Goal: Information Seeking & Learning: Understand process/instructions

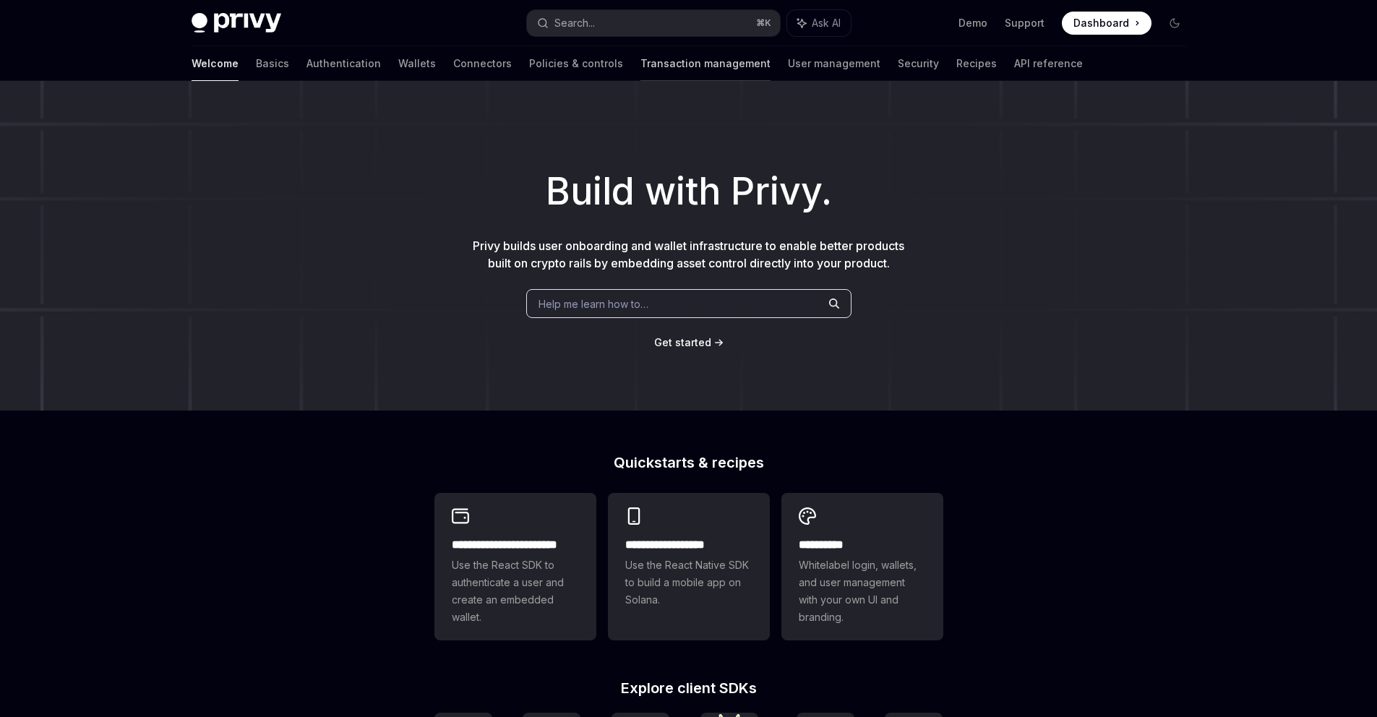
click at [665, 60] on link "Transaction management" at bounding box center [706, 63] width 130 height 35
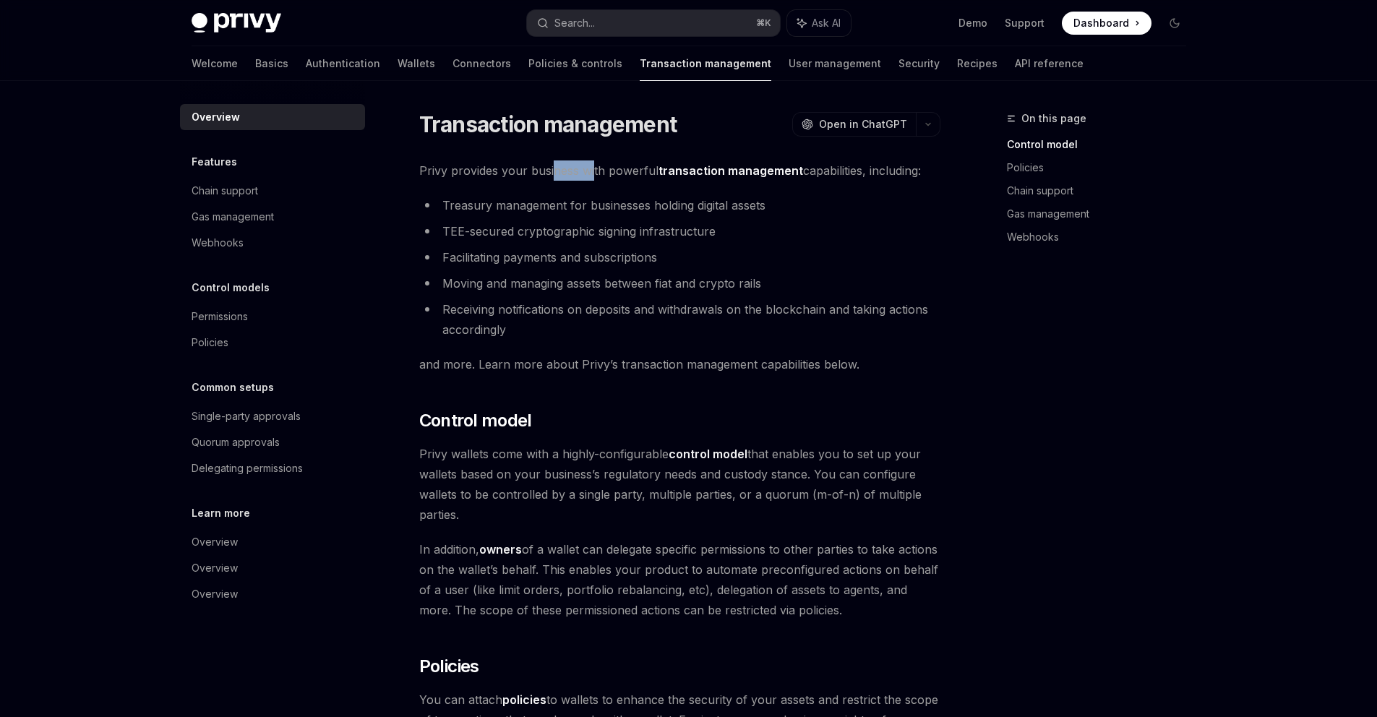
drag, startPoint x: 578, startPoint y: 174, endPoint x: 596, endPoint y: 172, distance: 17.4
click at [595, 172] on span "Privy provides your business with powerful transaction management capabilities,…" at bounding box center [679, 170] width 521 height 20
click at [596, 172] on span "Privy provides your business with powerful transaction management capabilities,…" at bounding box center [679, 170] width 521 height 20
click at [398, 65] on link "Wallets" at bounding box center [417, 63] width 38 height 35
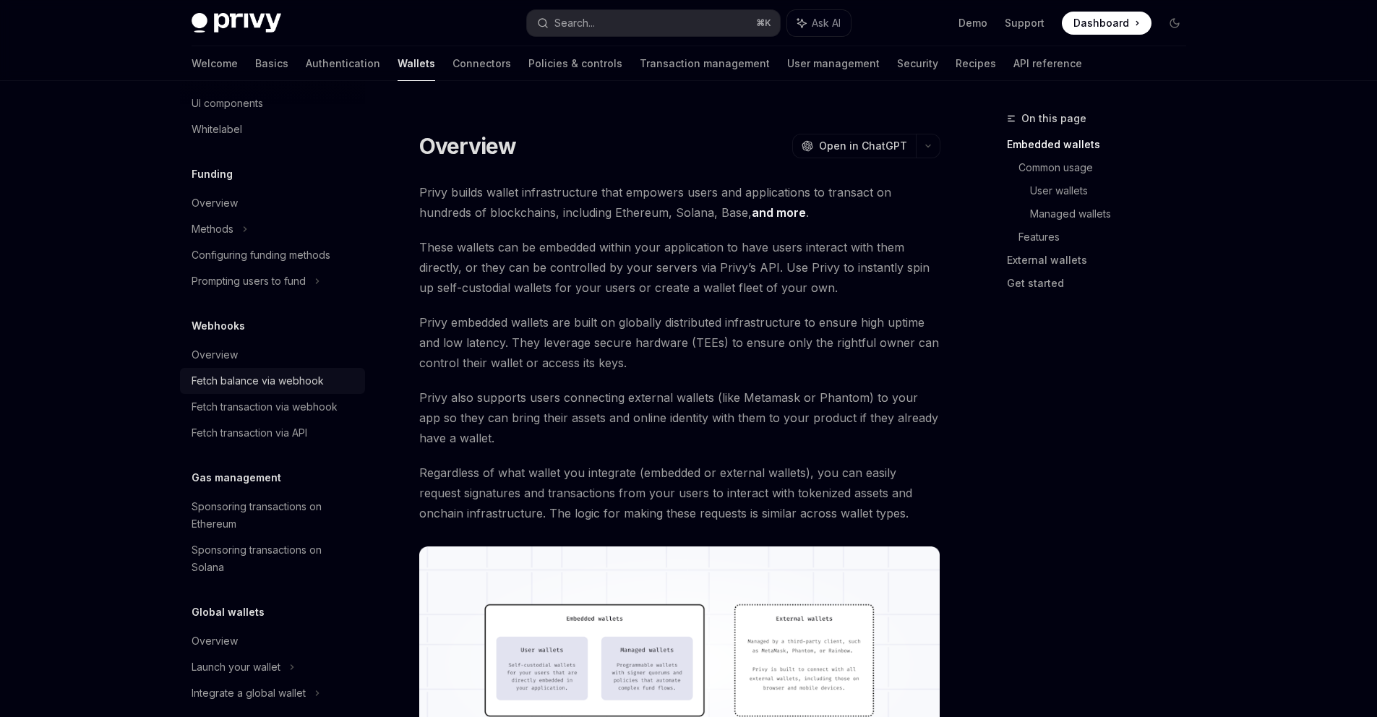
scroll to position [534, 0]
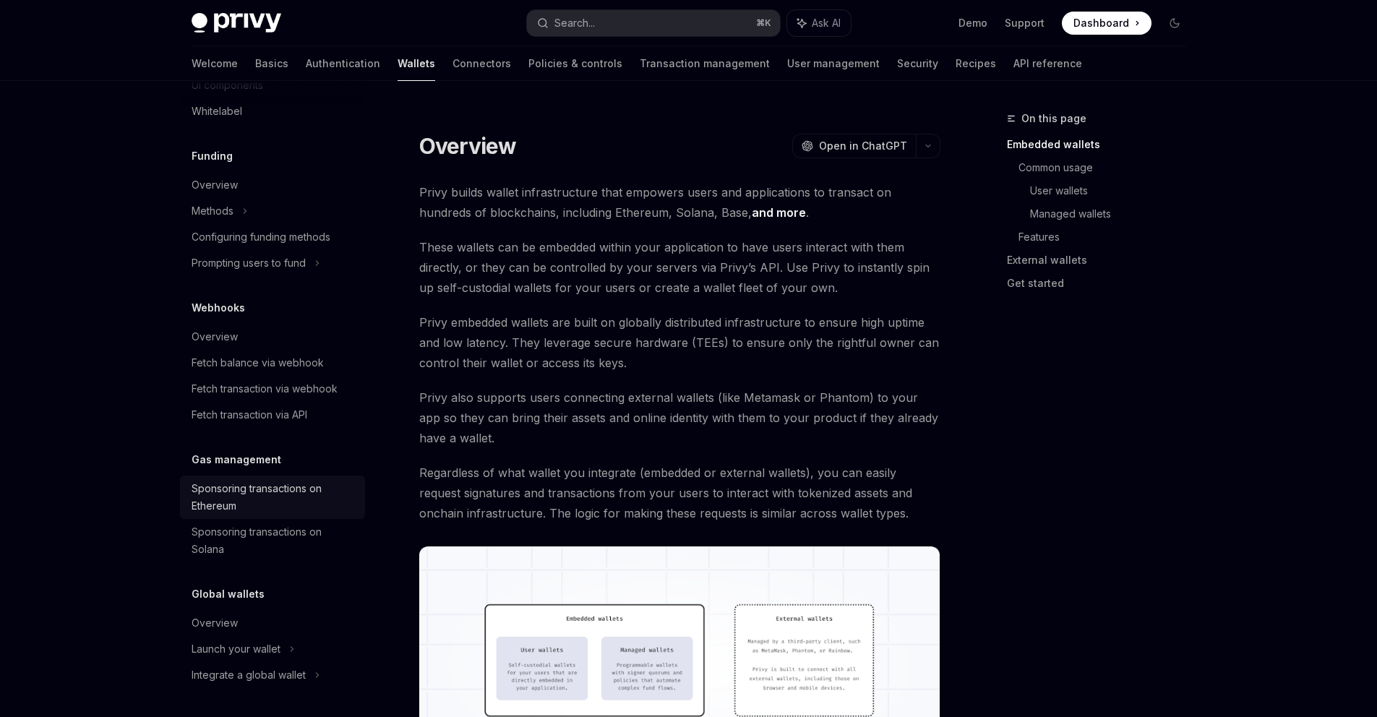
click at [218, 512] on div "Sponsoring transactions on Ethereum" at bounding box center [274, 497] width 165 height 35
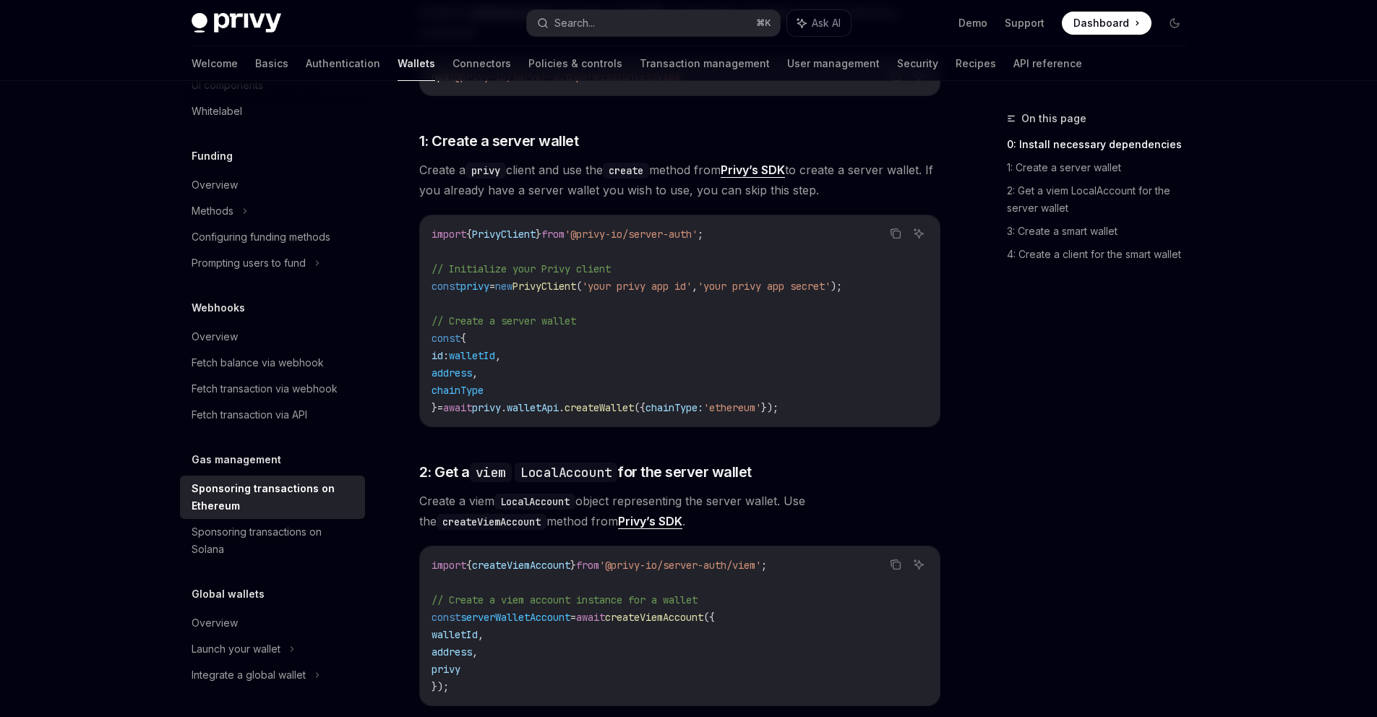
scroll to position [648, 0]
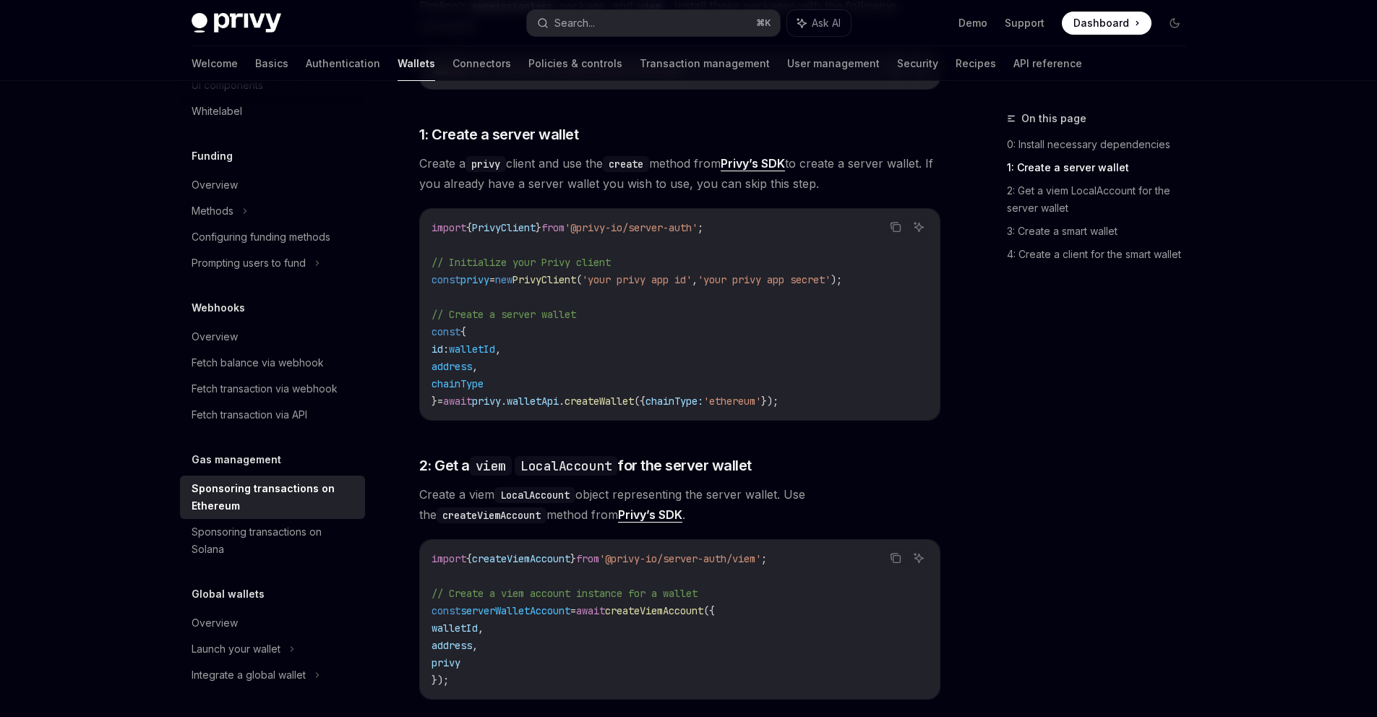
click at [481, 343] on span "walletId" at bounding box center [472, 349] width 46 height 13
click at [450, 360] on span "address" at bounding box center [452, 366] width 40 height 13
click at [451, 360] on span "address" at bounding box center [452, 366] width 40 height 13
click at [463, 377] on span "chainType" at bounding box center [458, 383] width 52 height 13
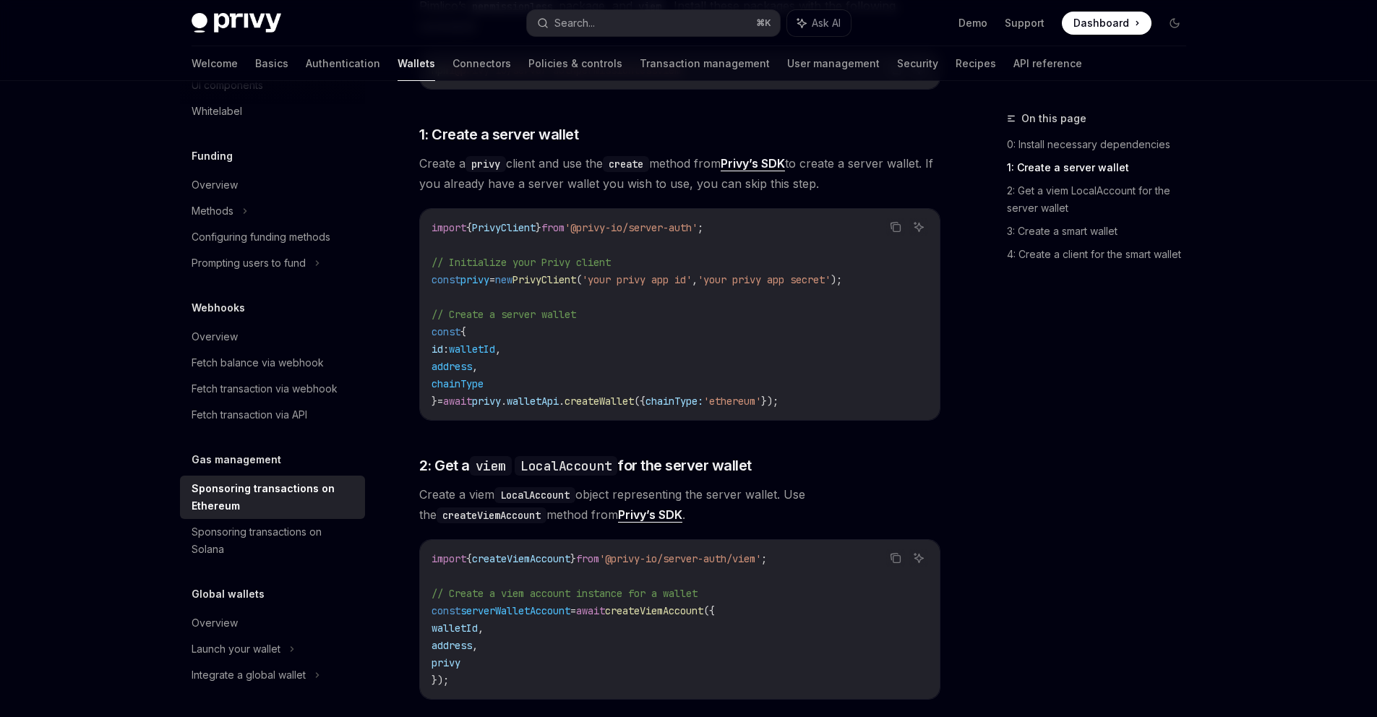
click at [463, 377] on span "chainType" at bounding box center [458, 383] width 52 height 13
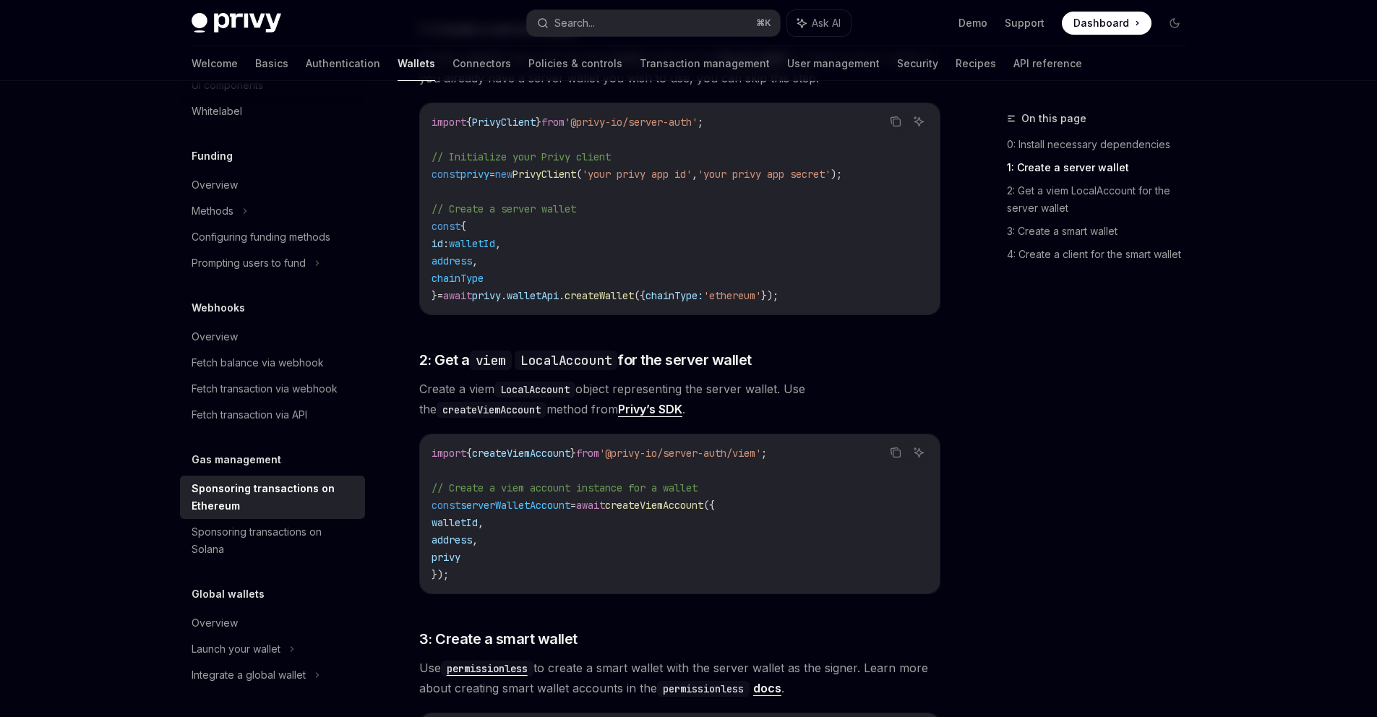
scroll to position [765, 0]
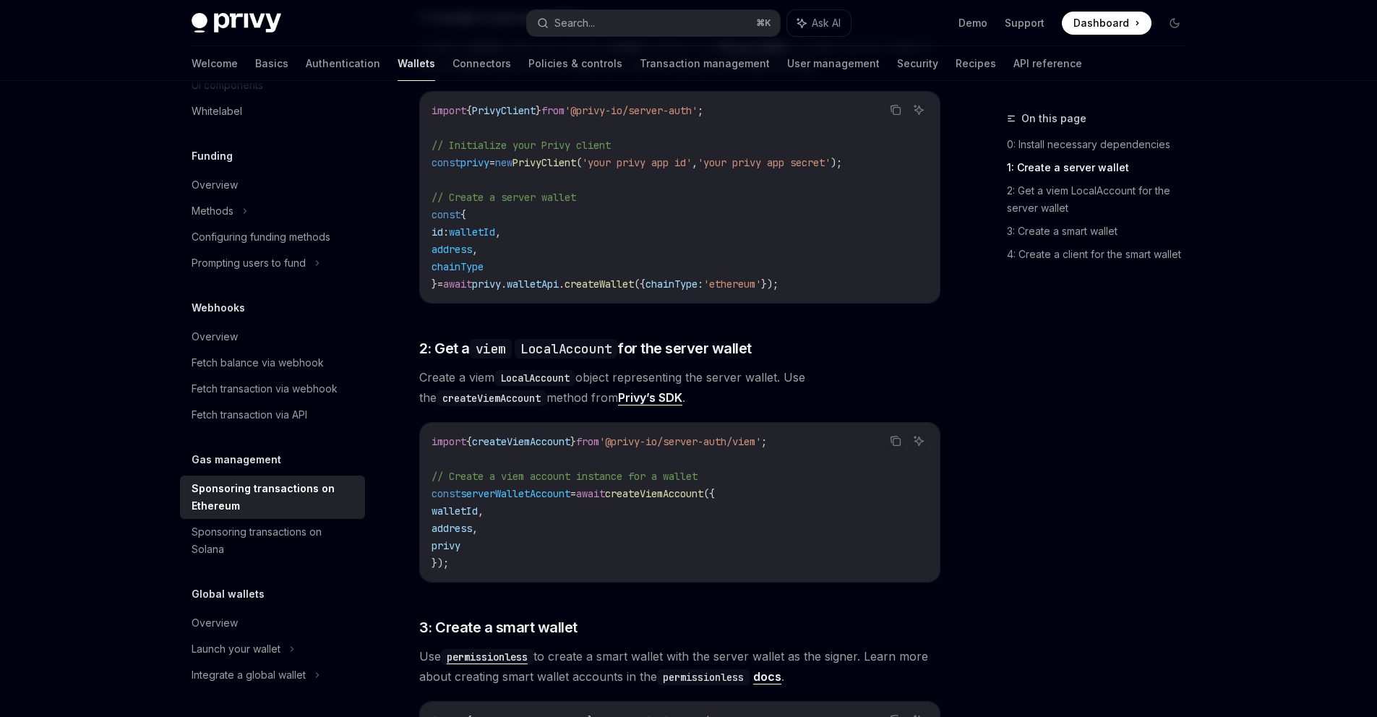
drag, startPoint x: 620, startPoint y: 369, endPoint x: 716, endPoint y: 359, distance: 95.9
click at [714, 367] on span "Create a viem LocalAccount object representing the server wallet. Use the creat…" at bounding box center [679, 387] width 521 height 40
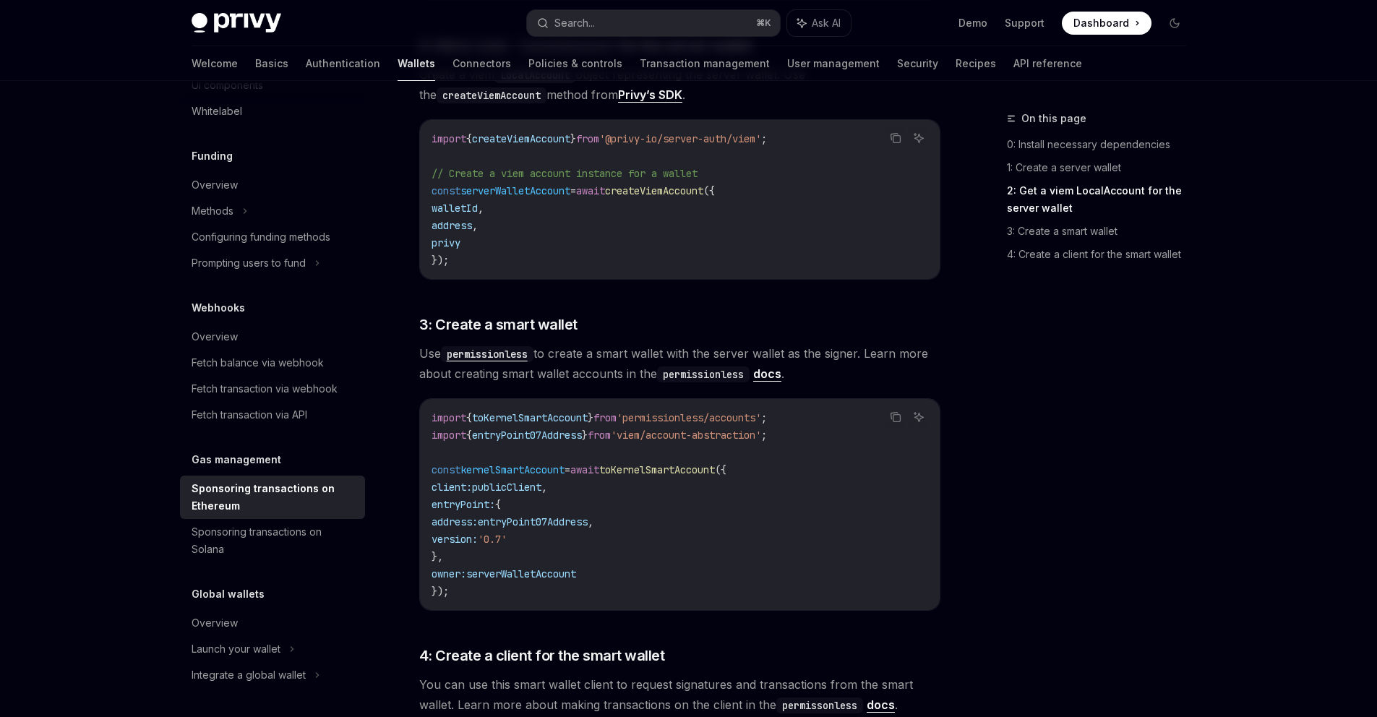
scroll to position [1070, 0]
drag, startPoint x: 556, startPoint y: 332, endPoint x: 813, endPoint y: 333, distance: 256.6
click at [800, 341] on span "Use permissionless to create a smart wallet with the server wallet as the signe…" at bounding box center [679, 361] width 521 height 40
click at [819, 341] on span "Use permissionless to create a smart wallet with the server wallet as the signe…" at bounding box center [679, 361] width 521 height 40
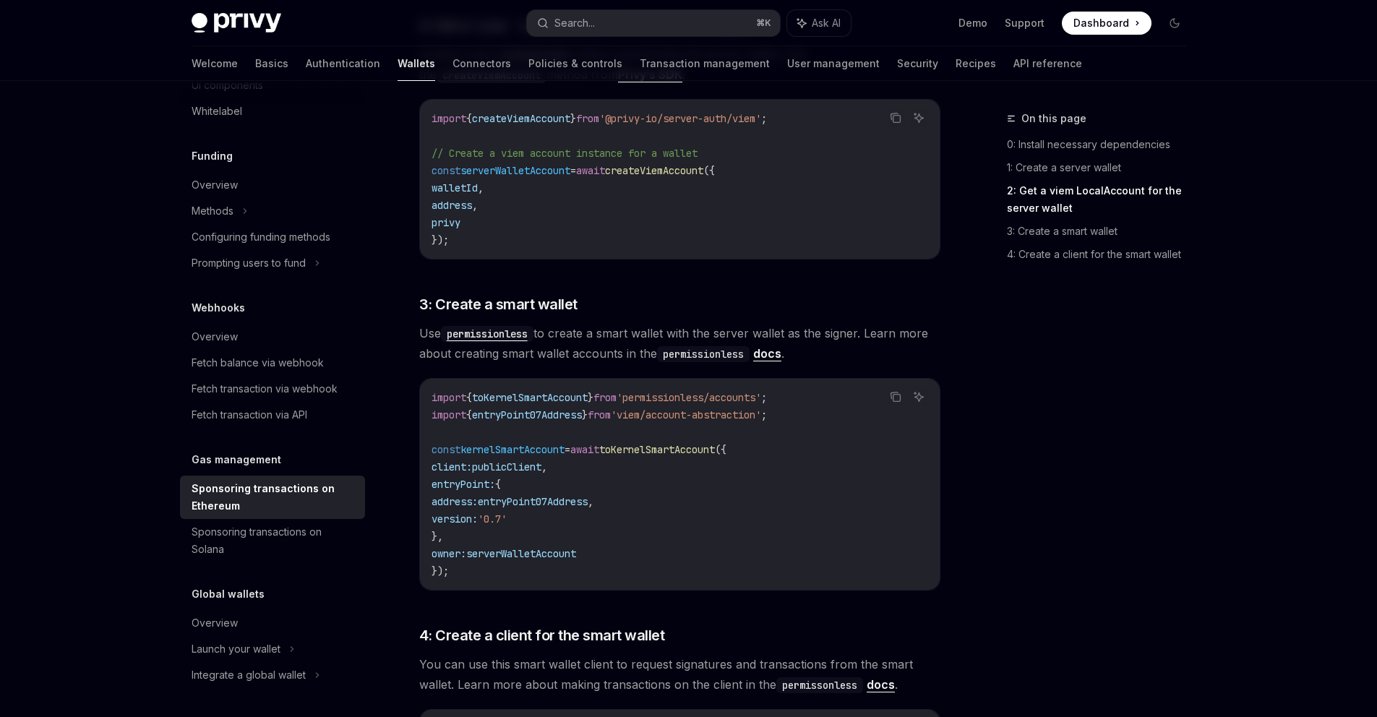
scroll to position [1097, 0]
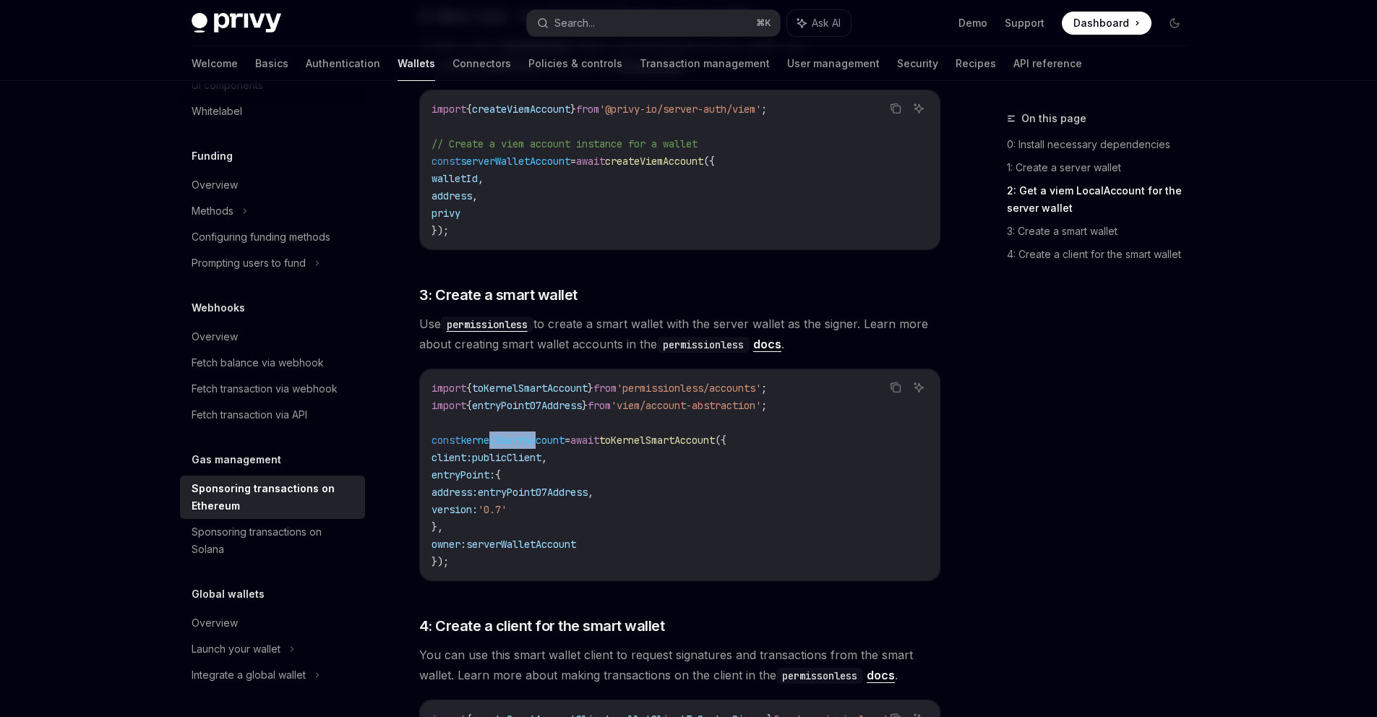
drag, startPoint x: 494, startPoint y: 418, endPoint x: 544, endPoint y: 421, distance: 49.3
click at [544, 434] on span "kernelSmartAccount" at bounding box center [513, 440] width 104 height 13
drag, startPoint x: 686, startPoint y: 424, endPoint x: 701, endPoint y: 424, distance: 15.2
click at [701, 434] on span "toKernelSmartAccount" at bounding box center [657, 440] width 116 height 13
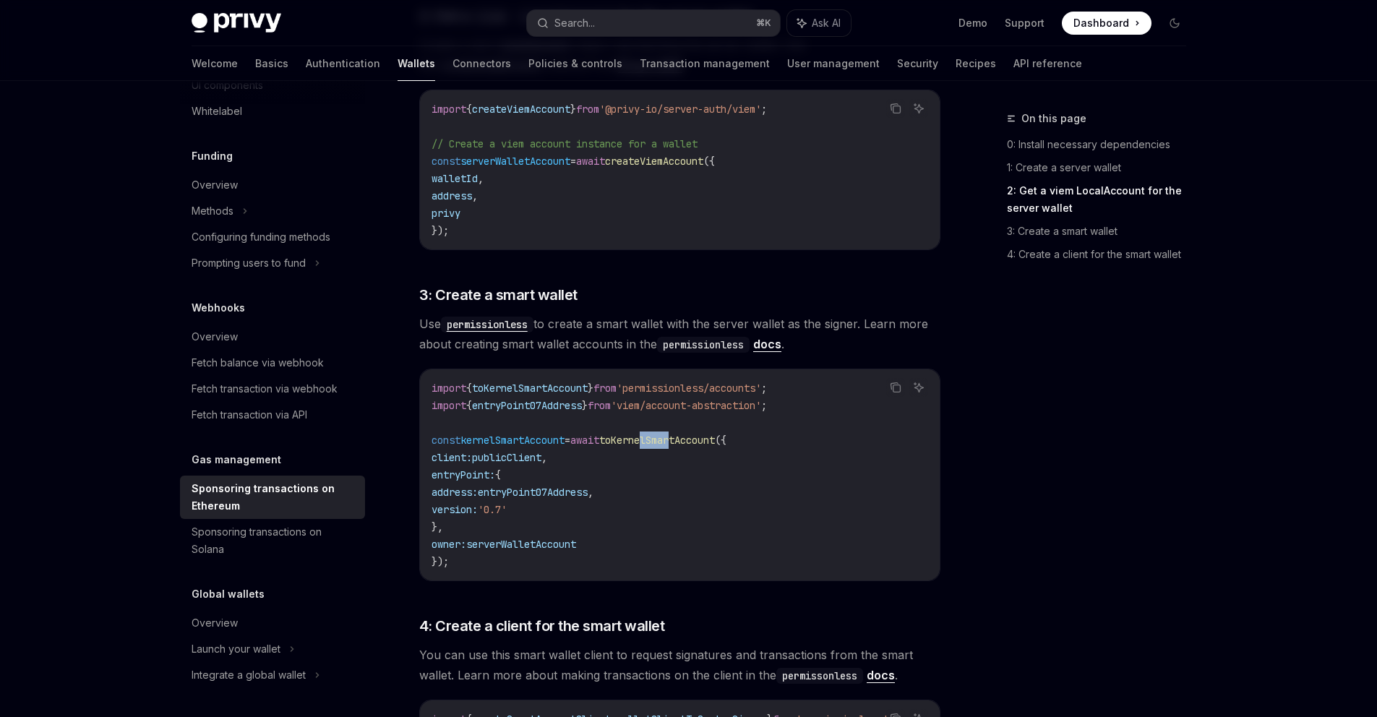
click at [701, 434] on span "toKernelSmartAccount" at bounding box center [657, 440] width 116 height 13
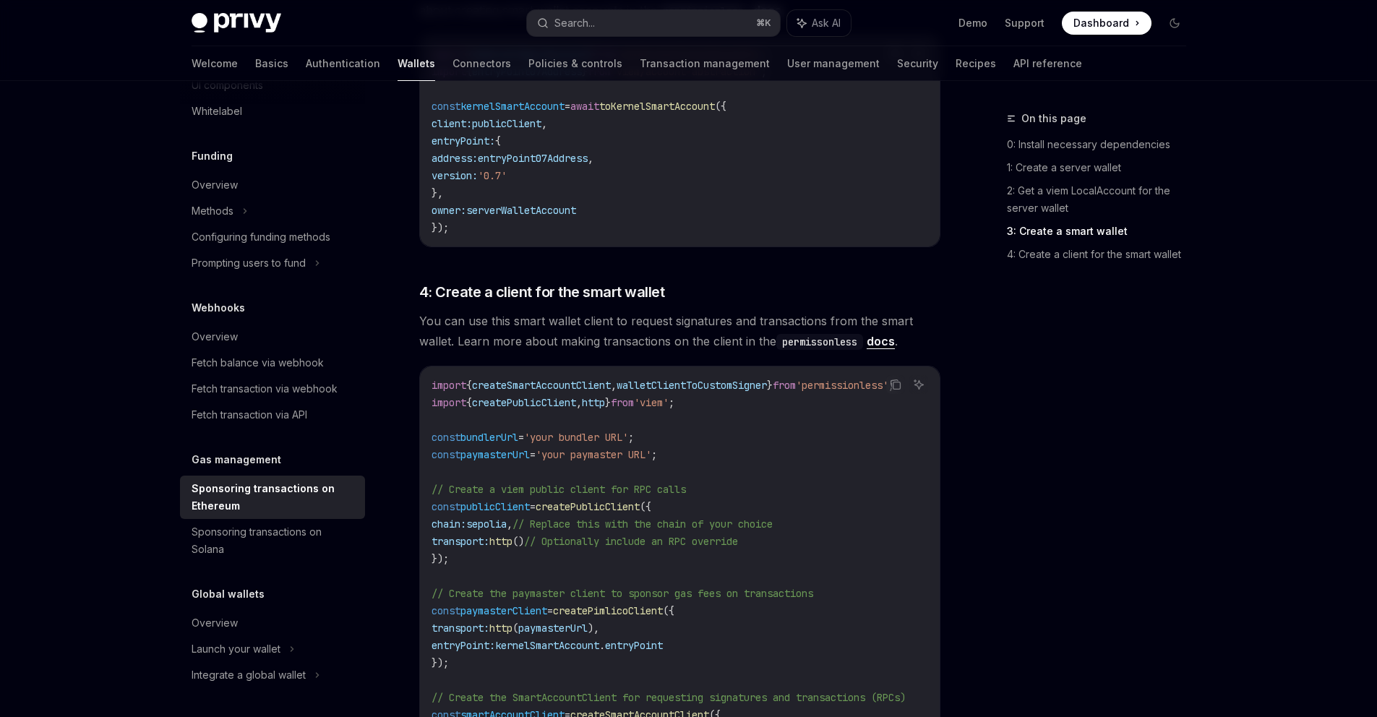
scroll to position [1504, 0]
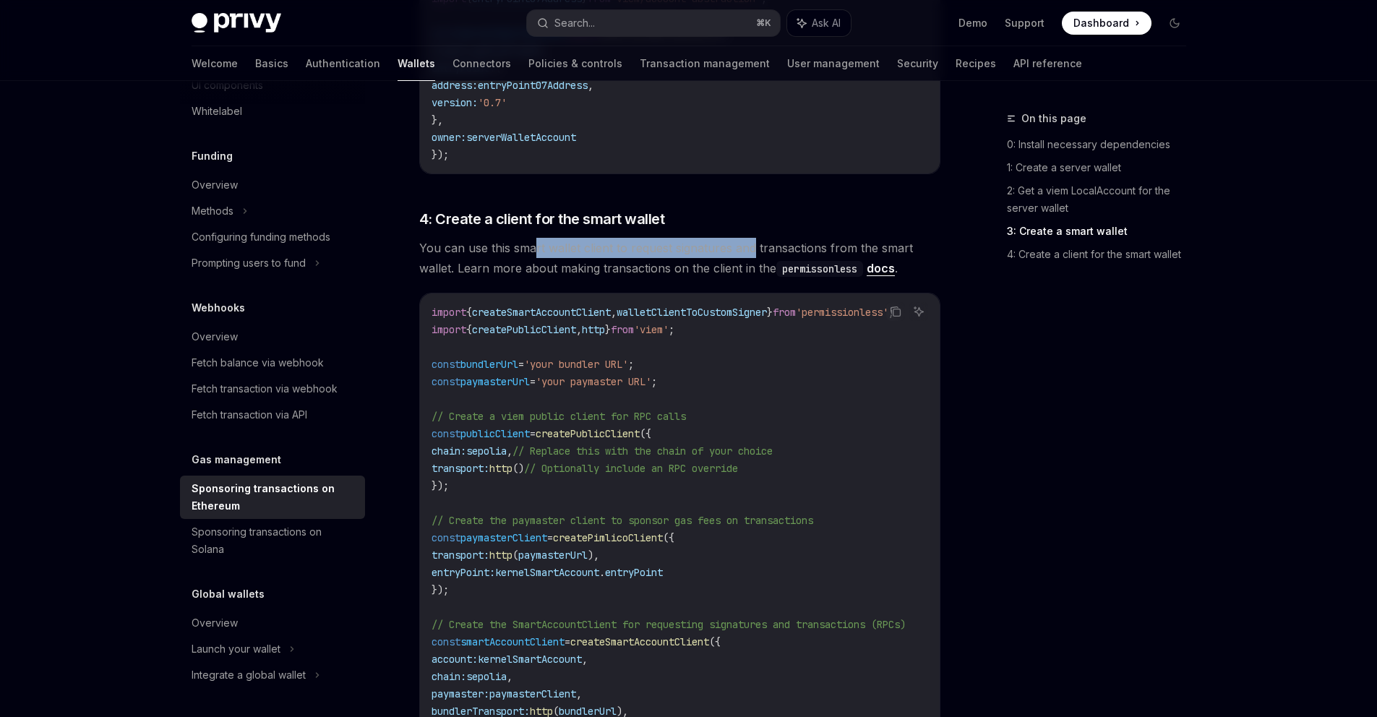
drag, startPoint x: 536, startPoint y: 226, endPoint x: 751, endPoint y: 231, distance: 215.5
click at [751, 238] on span "You can use this smart wallet client to request signatures and transactions fro…" at bounding box center [679, 258] width 521 height 40
drag, startPoint x: 484, startPoint y: 251, endPoint x: 665, endPoint y: 247, distance: 181.5
click at [665, 247] on span "You can use this smart wallet client to request signatures and transactions fro…" at bounding box center [679, 258] width 521 height 40
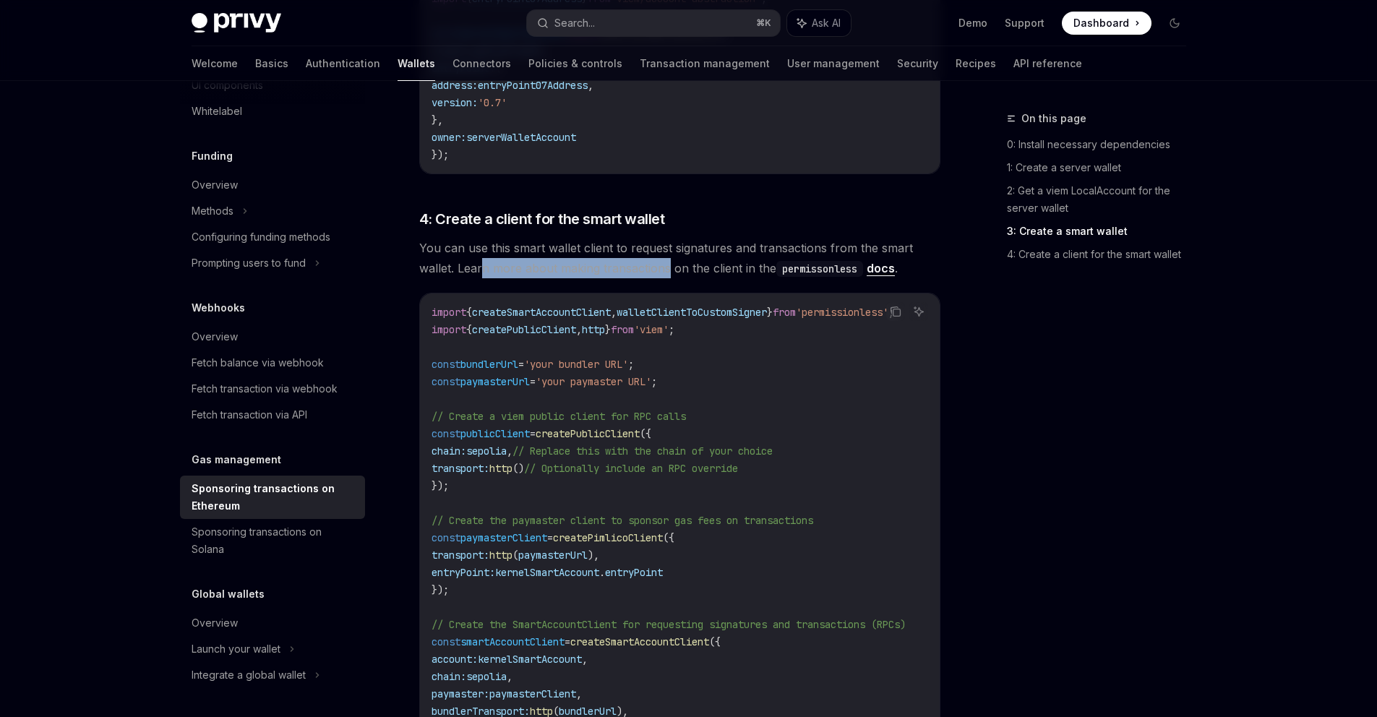
click at [666, 247] on span "You can use this smart wallet client to request signatures and transactions fro…" at bounding box center [679, 258] width 521 height 40
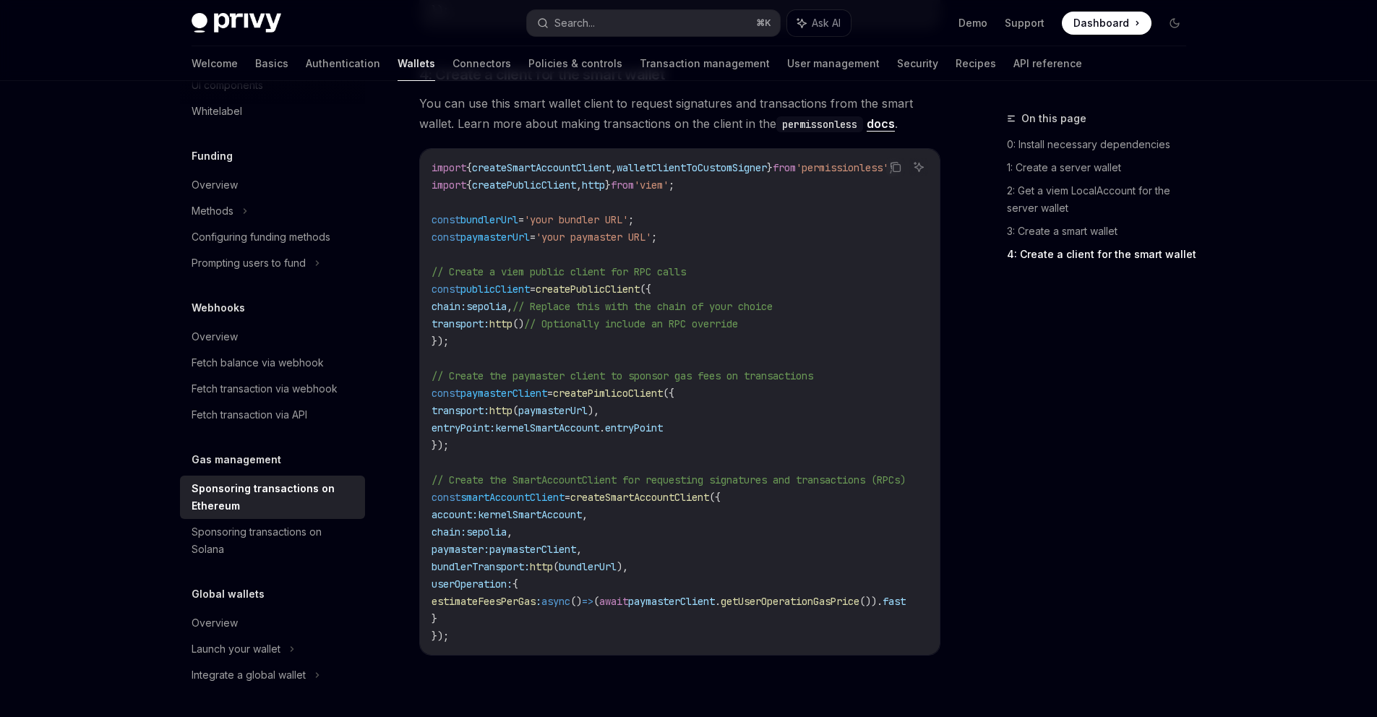
scroll to position [1693, 0]
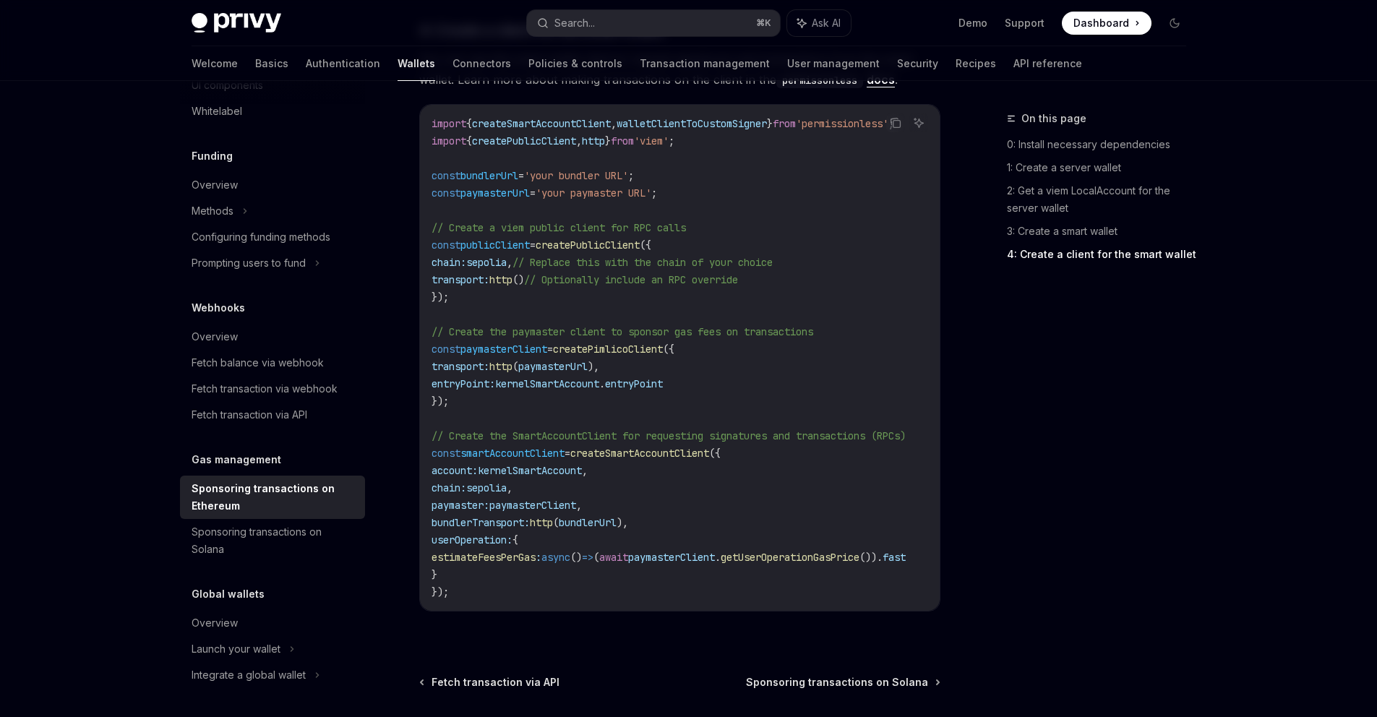
drag, startPoint x: 545, startPoint y: 585, endPoint x: 572, endPoint y: 589, distance: 27.1
click at [572, 588] on div "import { createSmartAccountClient , walletClientToCustomSigner } from 'permissi…" at bounding box center [680, 358] width 520 height 506
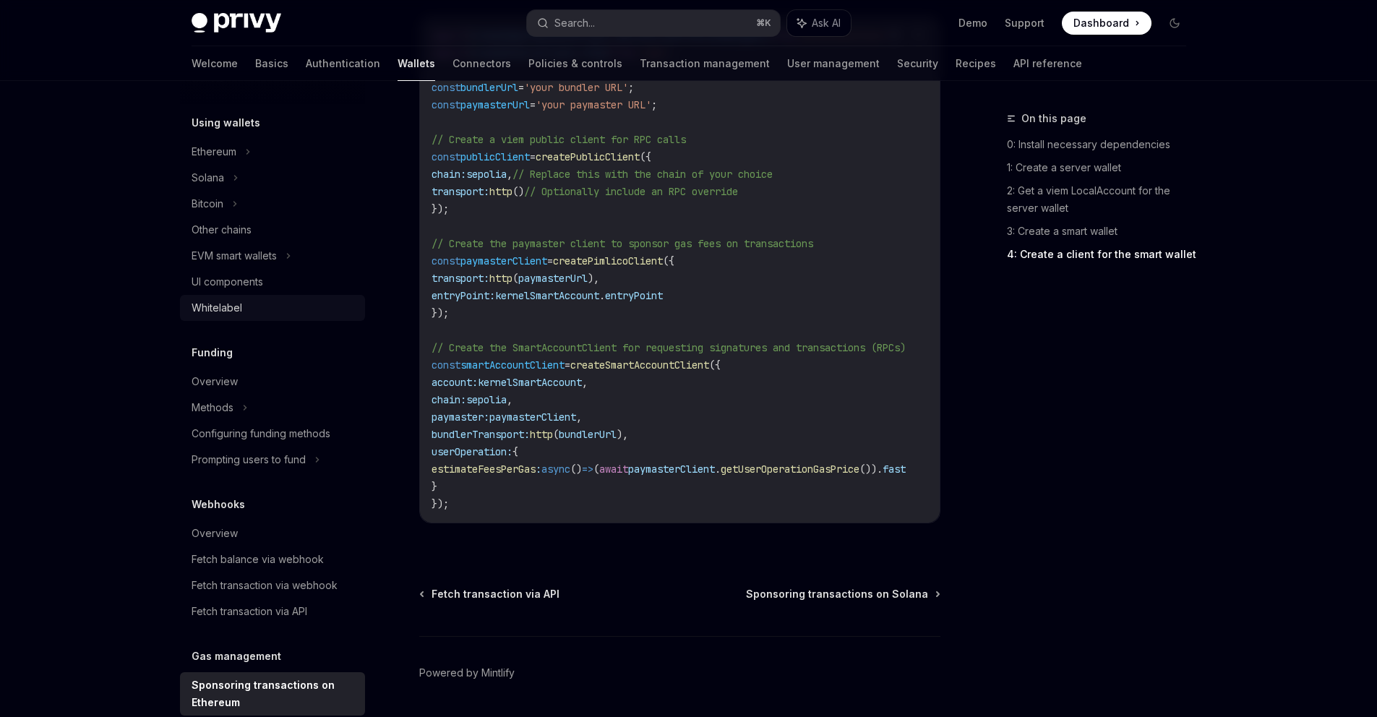
scroll to position [322, 0]
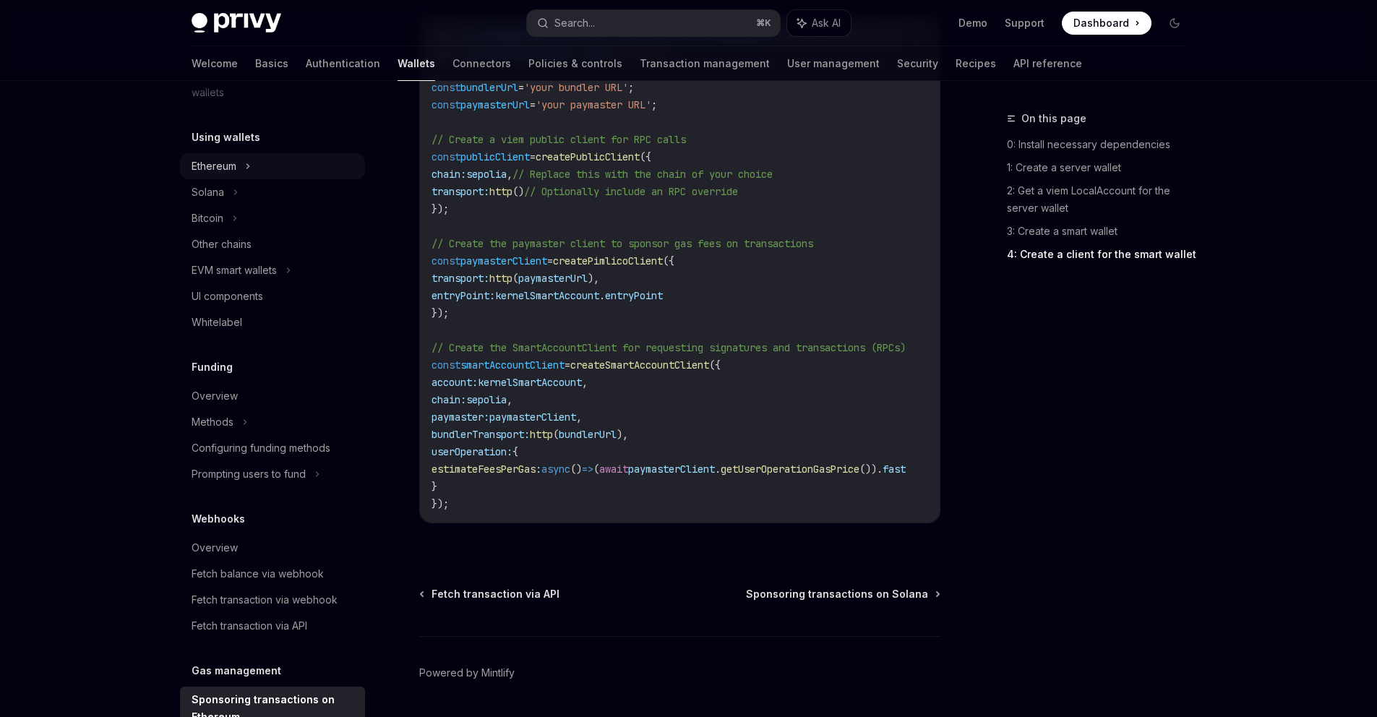
click at [226, 161] on div "Ethereum" at bounding box center [214, 166] width 45 height 17
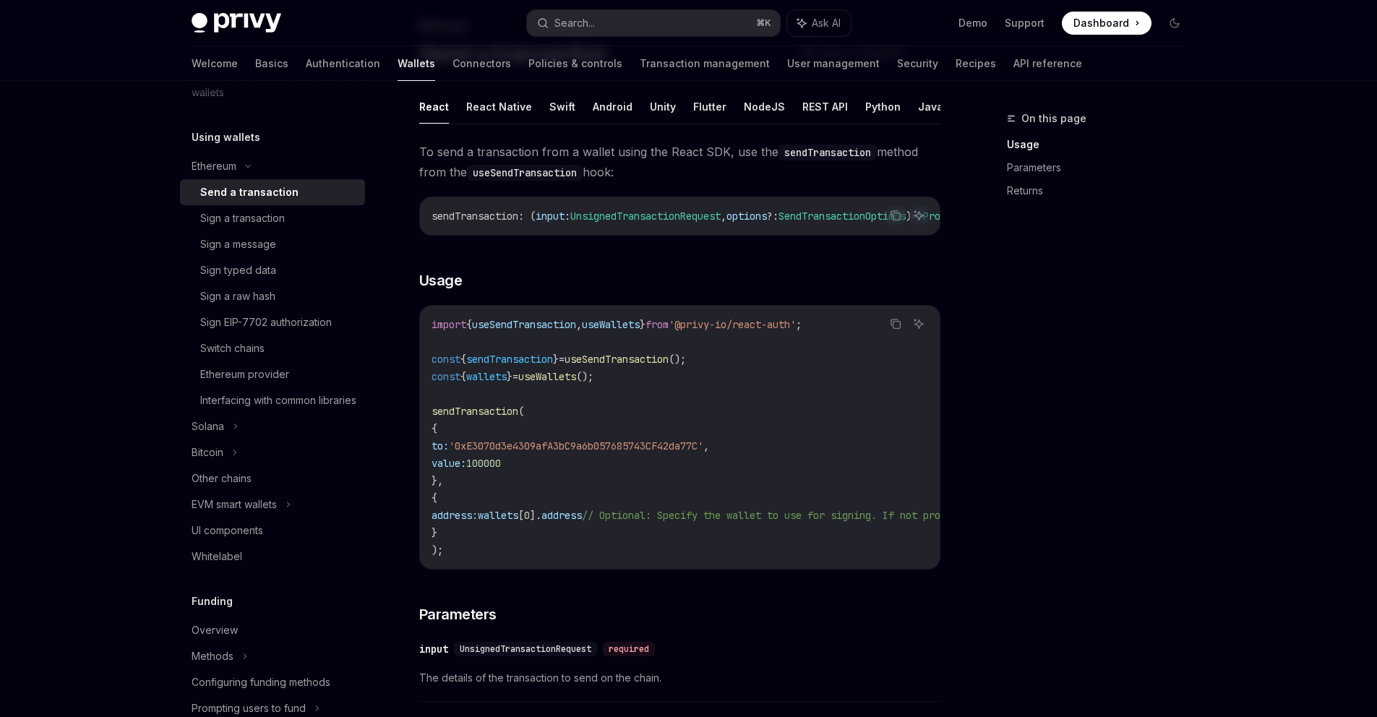
scroll to position [107, 0]
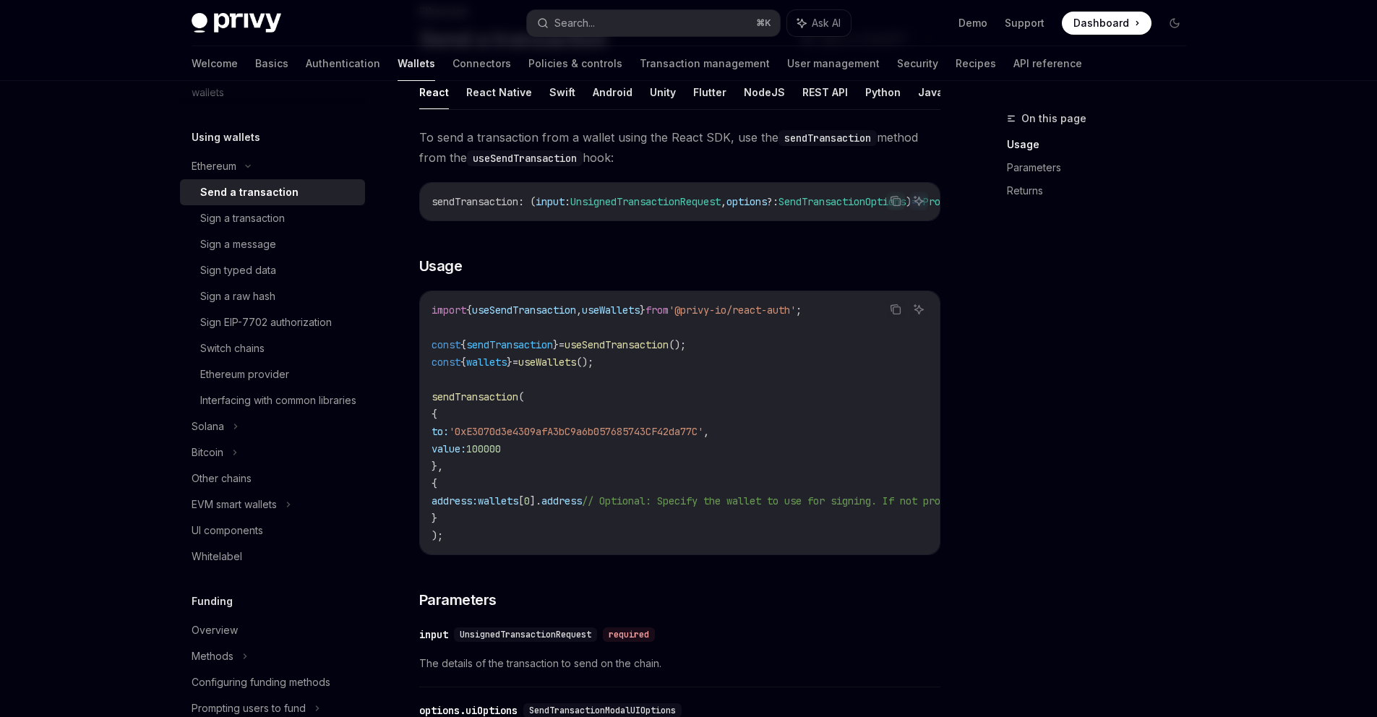
click at [516, 438] on span "'0xE3070d3e4309afA3bC9a6b057685743CF42da77C'" at bounding box center [576, 431] width 254 height 13
click at [658, 448] on code "import { useSendTransaction , useWallets } from '@privy-io/react-auth' ; const …" at bounding box center [811, 422] width 758 height 243
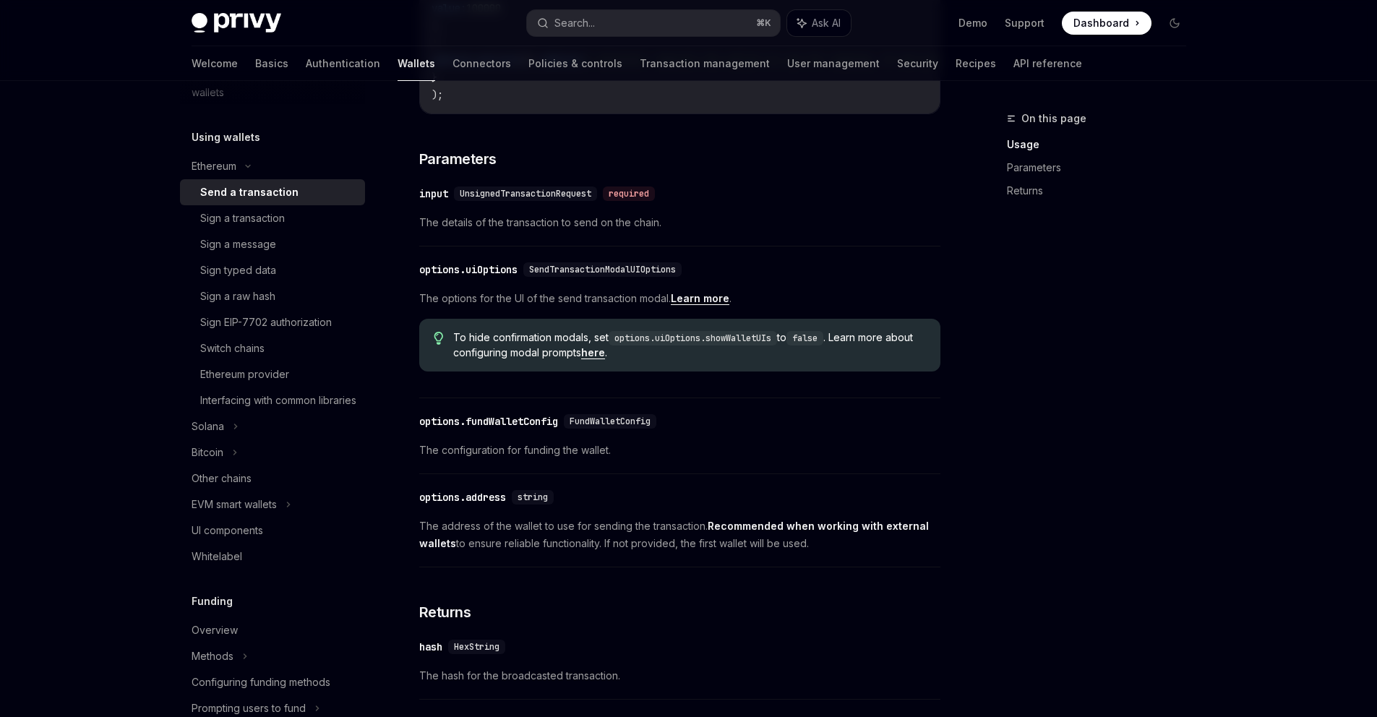
scroll to position [601, 0]
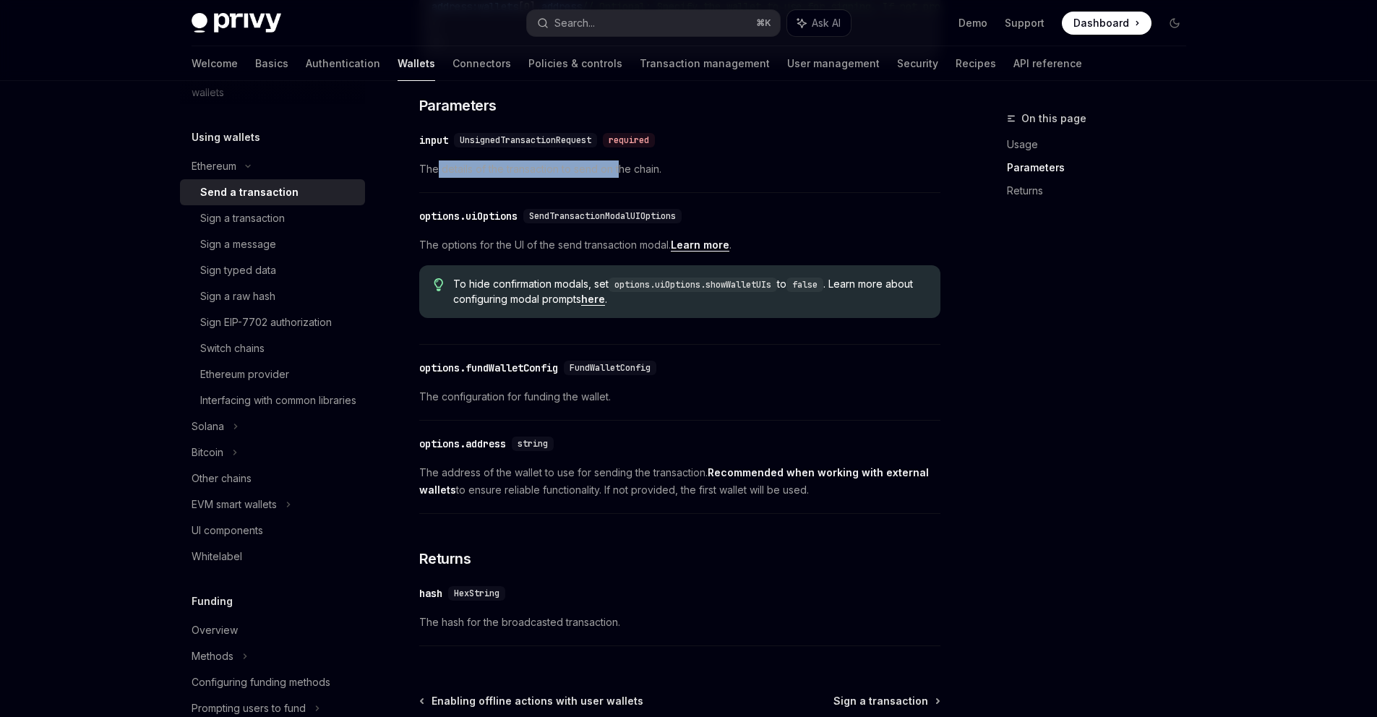
drag, startPoint x: 435, startPoint y: 181, endPoint x: 617, endPoint y: 182, distance: 181.5
click at [617, 178] on span "The details of the transaction to send on the chain." at bounding box center [679, 168] width 521 height 17
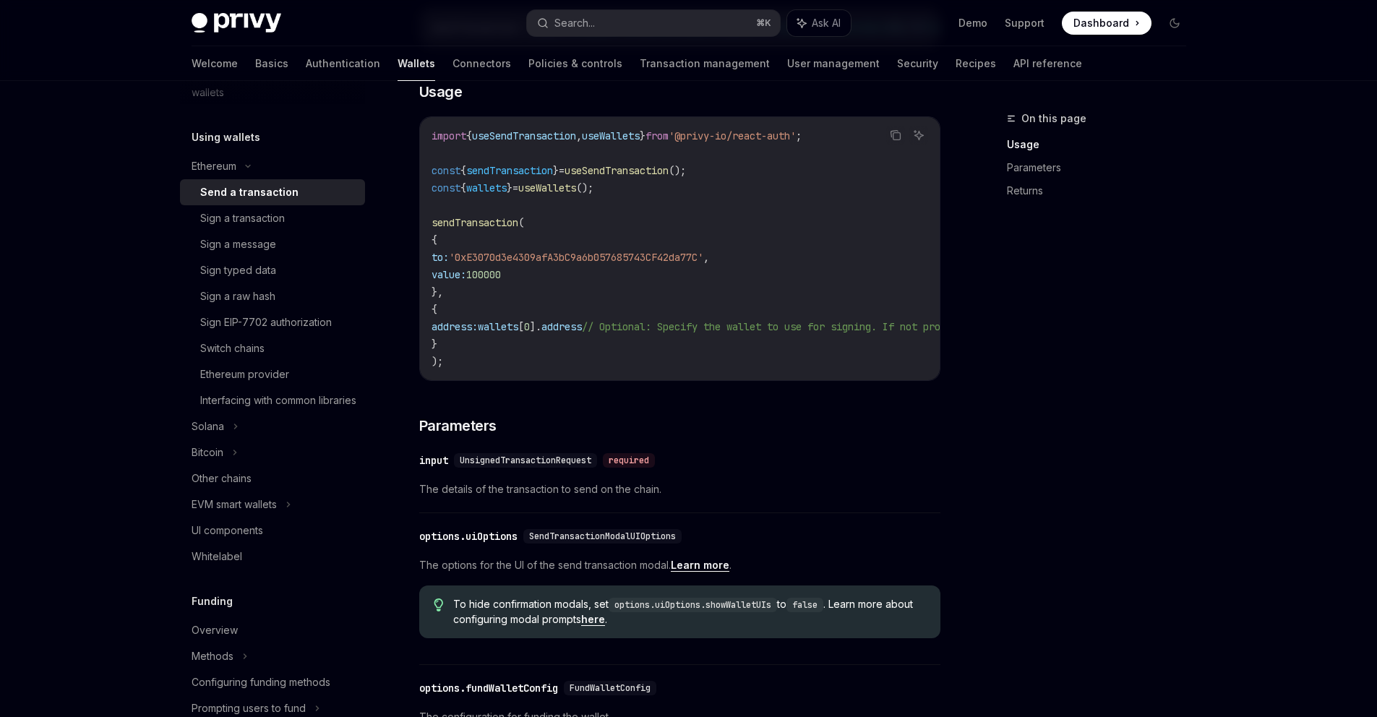
scroll to position [297, 0]
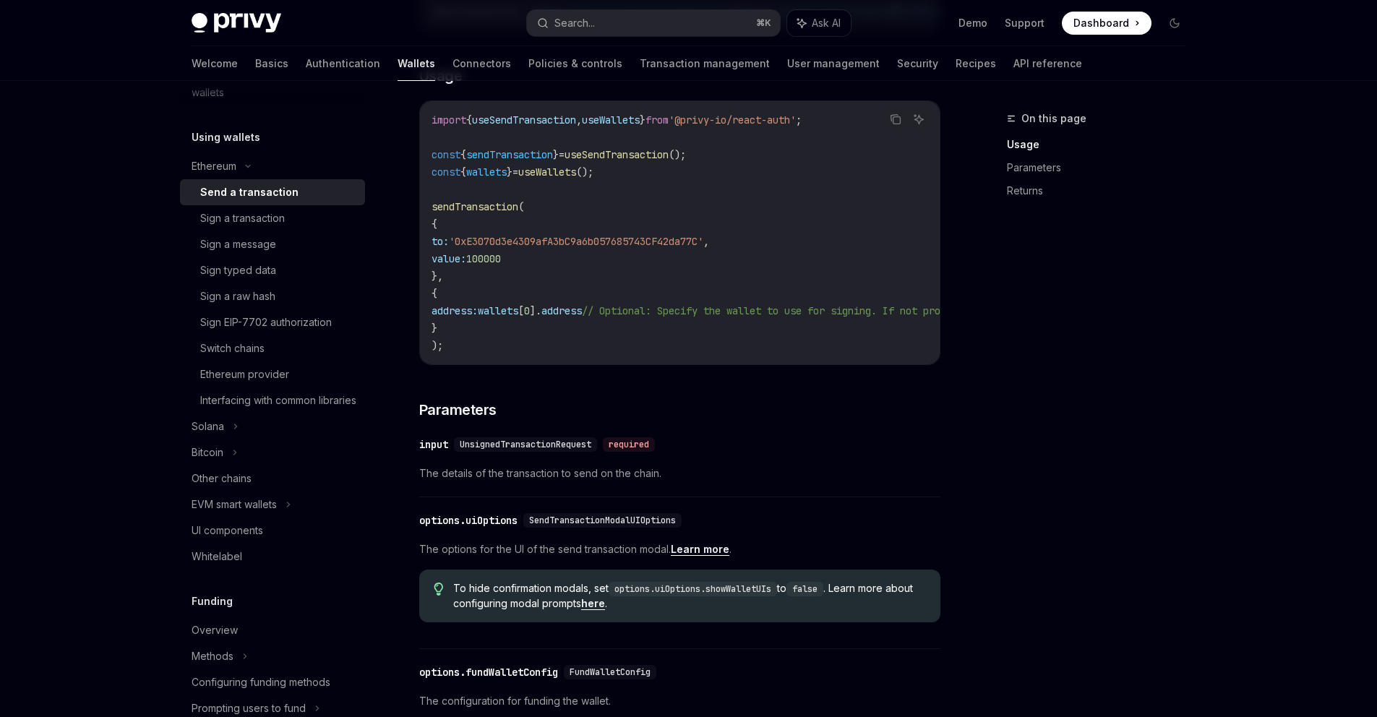
drag, startPoint x: 565, startPoint y: 369, endPoint x: 622, endPoint y: 372, distance: 57.2
click at [622, 364] on div "import { useSendTransaction , useWallets } from '@privy-io/react-auth' ; const …" at bounding box center [680, 232] width 520 height 263
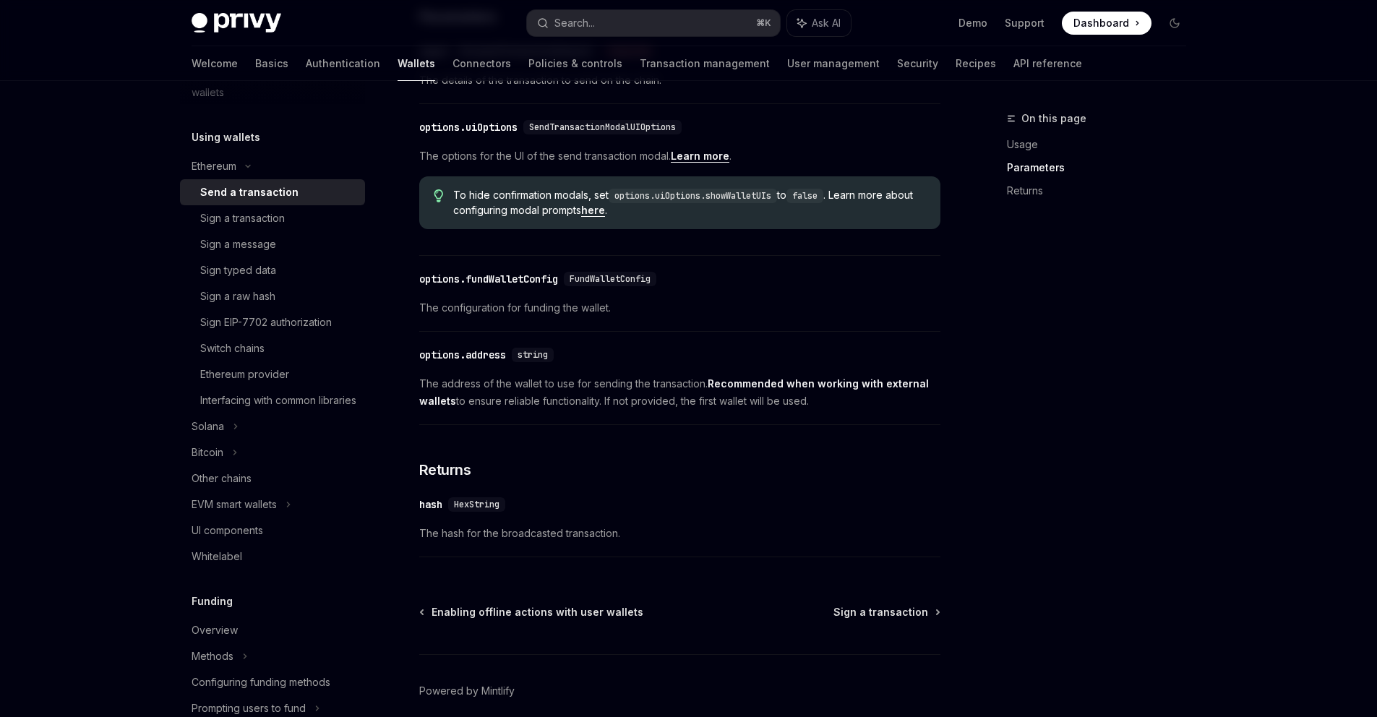
scroll to position [764, 0]
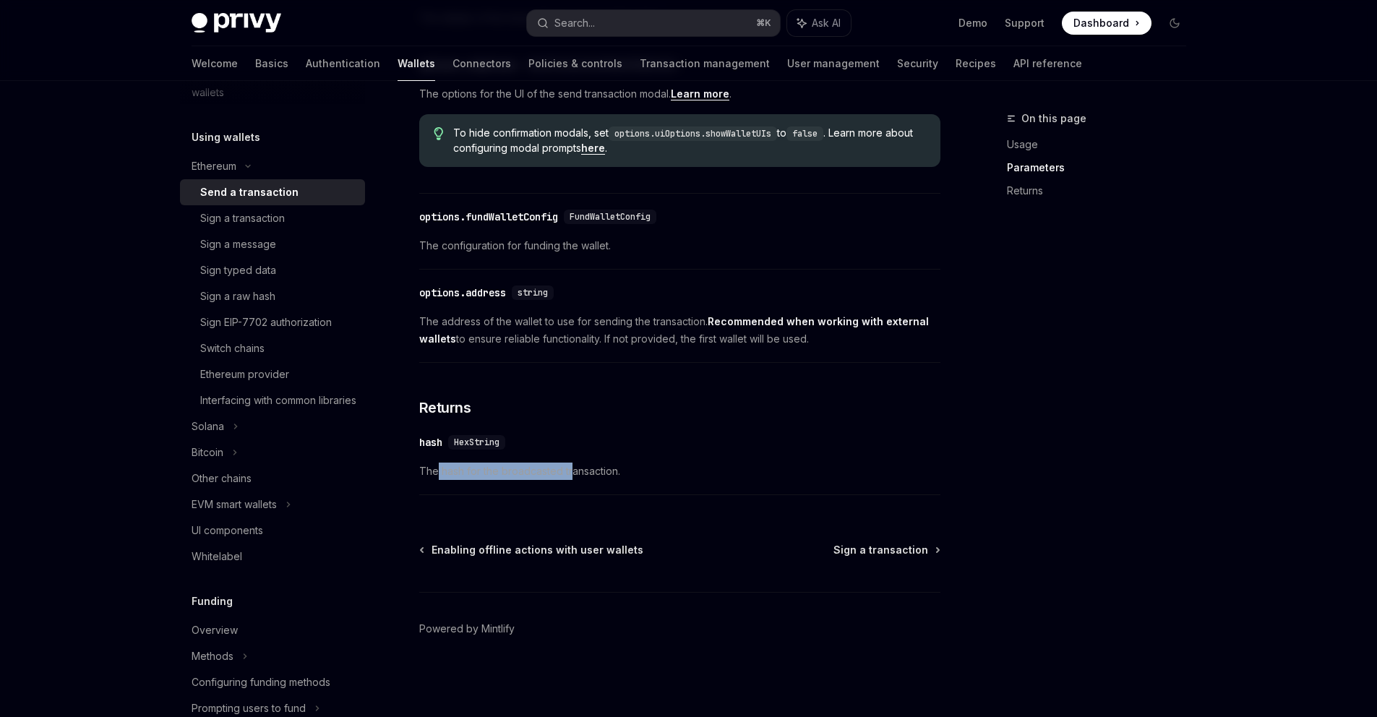
drag, startPoint x: 438, startPoint y: 470, endPoint x: 574, endPoint y: 476, distance: 136.0
click at [574, 476] on span "The hash for the broadcasted transaction." at bounding box center [679, 471] width 521 height 17
click at [575, 476] on span "The hash for the broadcasted transaction." at bounding box center [679, 471] width 521 height 17
click at [266, 215] on div "Sign a transaction" at bounding box center [242, 218] width 85 height 17
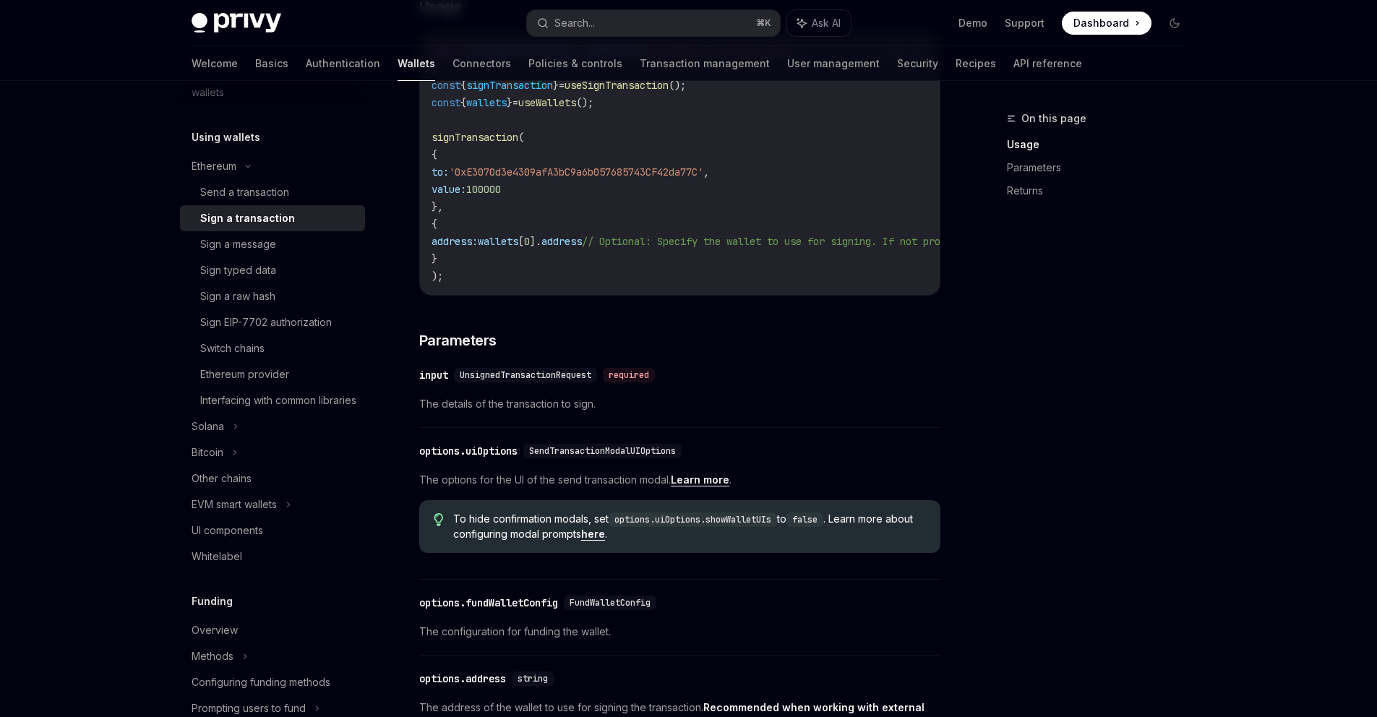
scroll to position [517, 0]
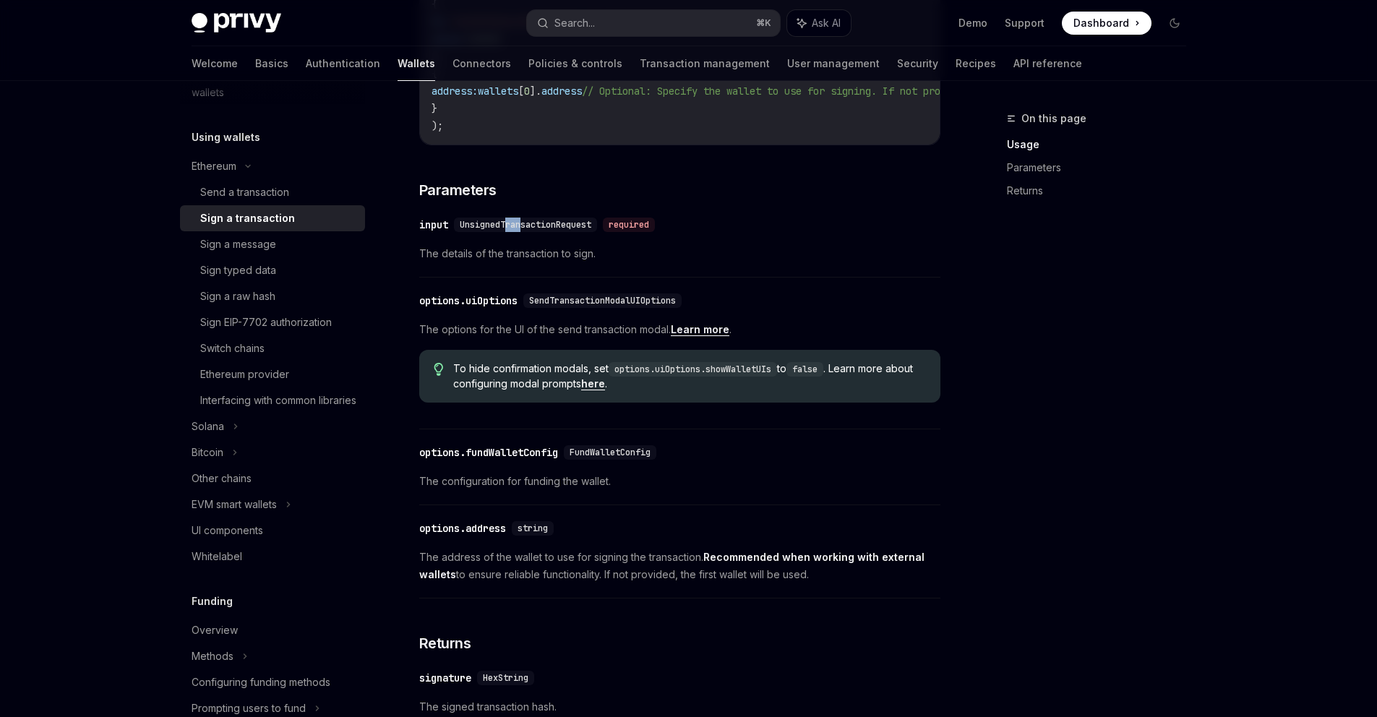
drag, startPoint x: 514, startPoint y: 240, endPoint x: 526, endPoint y: 241, distance: 12.3
click at [526, 231] on span "UnsignedTransactionRequest" at bounding box center [526, 225] width 132 height 12
click at [534, 262] on span "The details of the transaction to sign." at bounding box center [679, 253] width 521 height 17
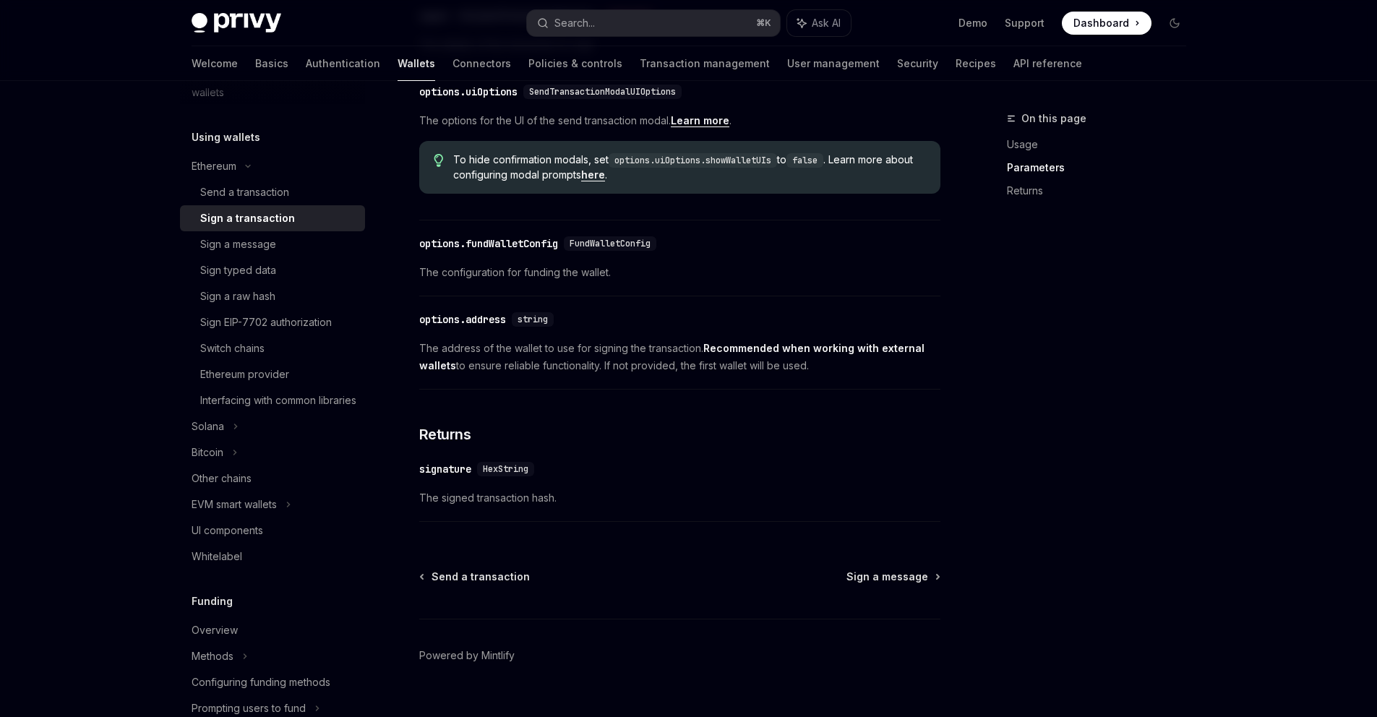
scroll to position [732, 0]
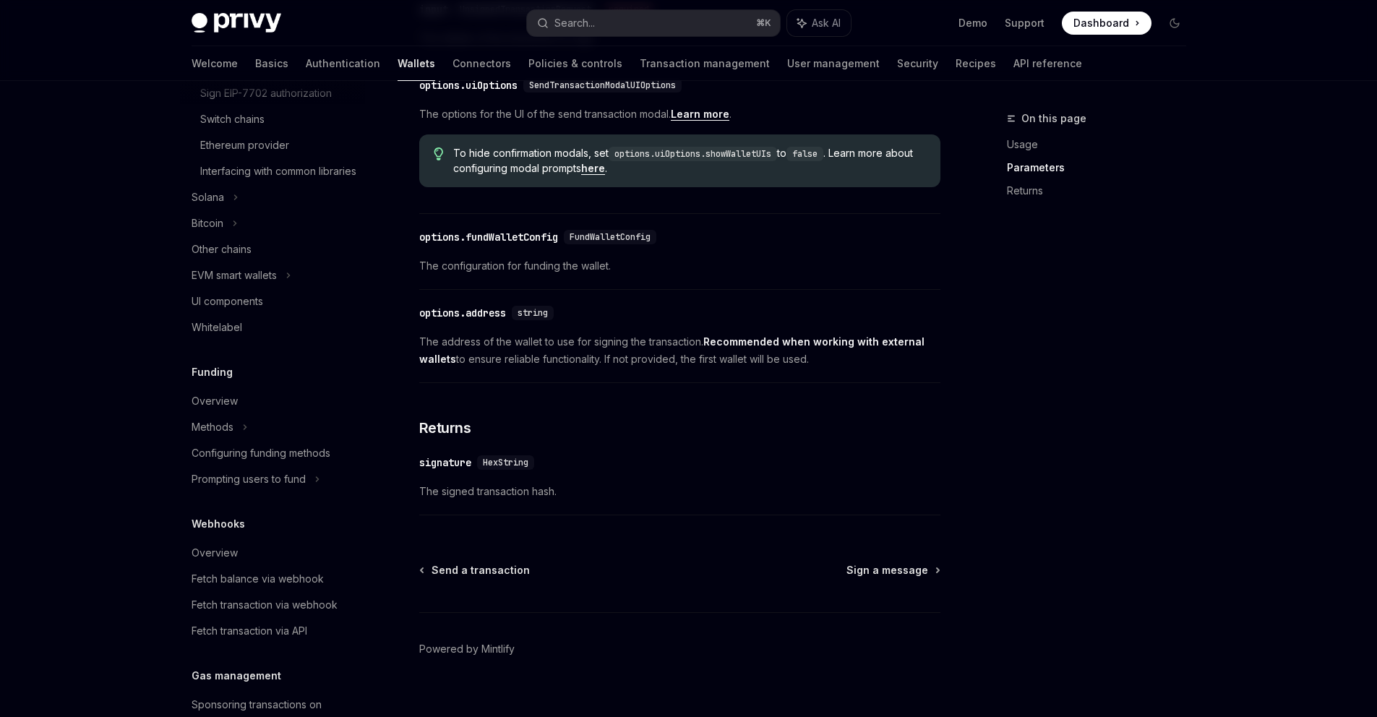
scroll to position [764, 0]
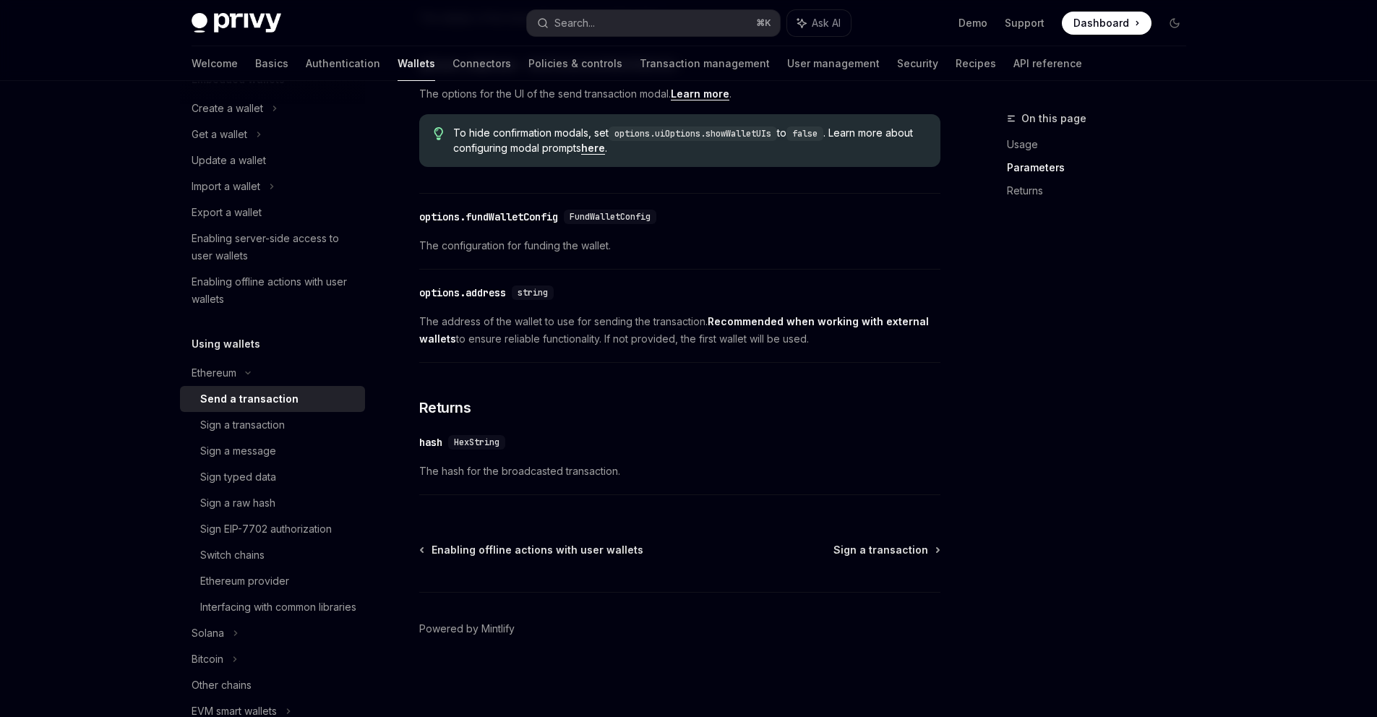
type textarea "*"
